Goal: Transaction & Acquisition: Subscribe to service/newsletter

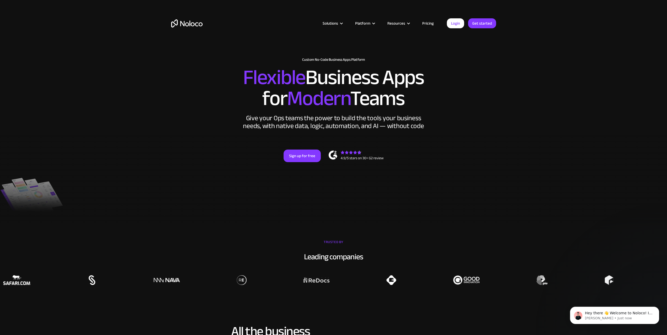
click at [435, 23] on link "Pricing" at bounding box center [428, 23] width 25 height 7
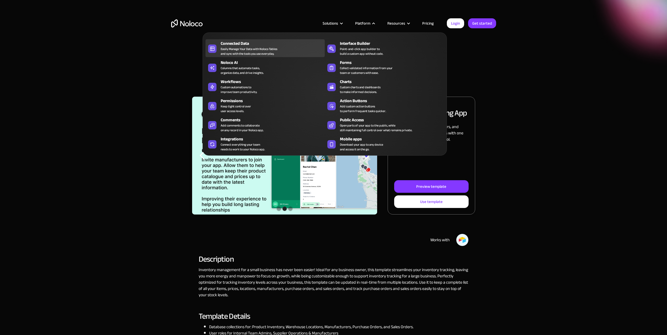
click at [245, 54] on div "Easily Manage Your Data with Noloco Tables and sync with the tools you use ever…" at bounding box center [249, 51] width 57 height 9
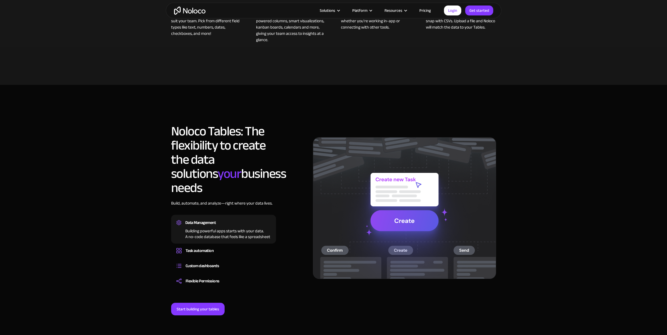
scroll to position [367, 0]
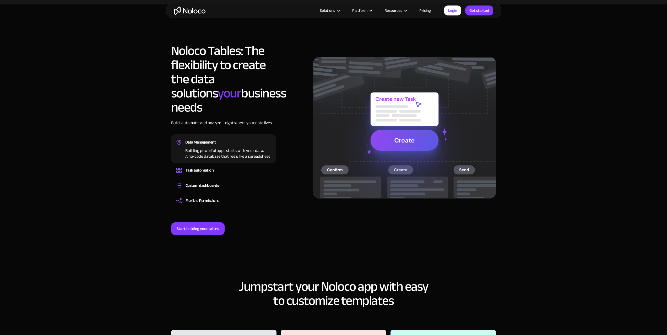
click at [215, 146] on div "Building powerful apps starts with your data. A no-code database that feels lik…" at bounding box center [223, 152] width 94 height 13
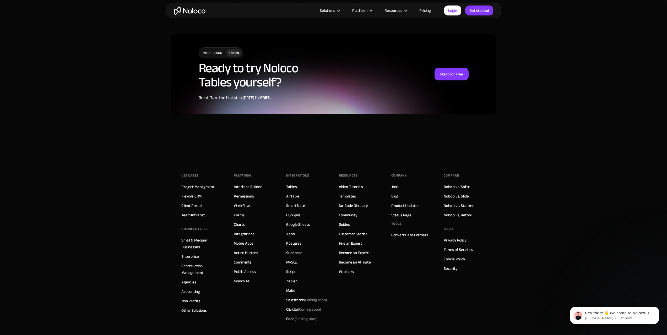
scroll to position [1351, 0]
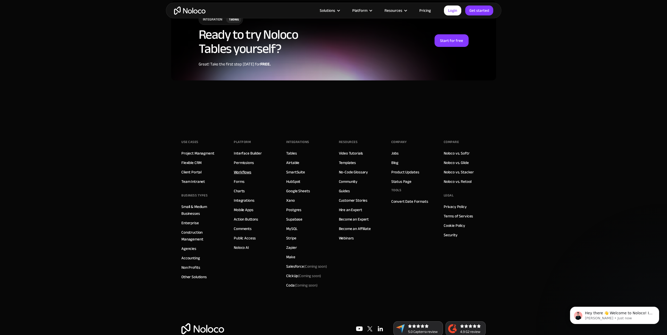
click at [245, 169] on link "Workflows" at bounding box center [243, 172] width 18 height 7
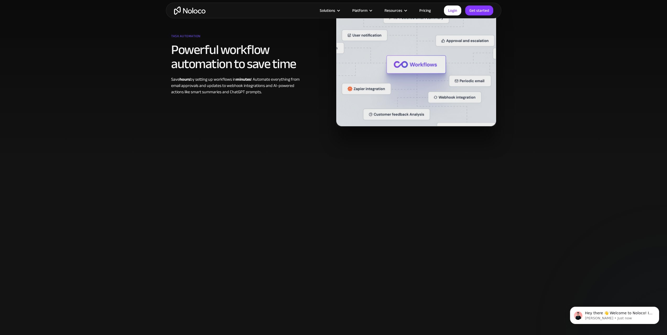
scroll to position [393, 0]
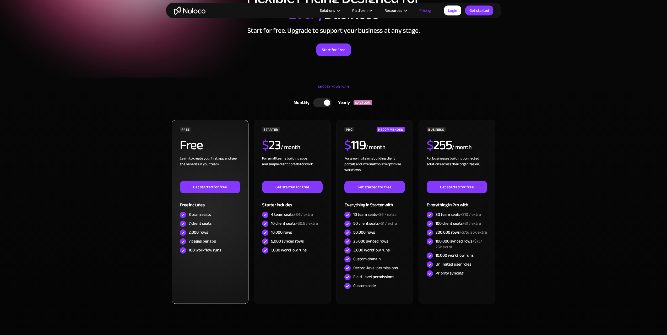
scroll to position [105, 0]
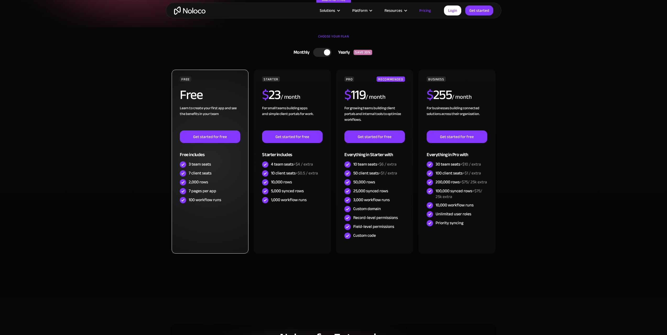
click at [210, 203] on div "100 workflow runs" at bounding box center [205, 200] width 33 height 6
click at [184, 203] on img at bounding box center [183, 200] width 6 height 6
